Goal: Task Accomplishment & Management: Complete application form

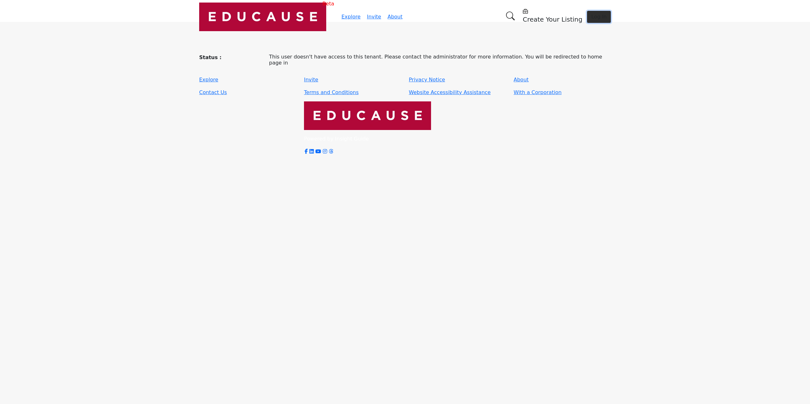
click at [587, 14] on button "Log In" at bounding box center [599, 17] width 24 height 12
